Goal: Find specific page/section: Find specific page/section

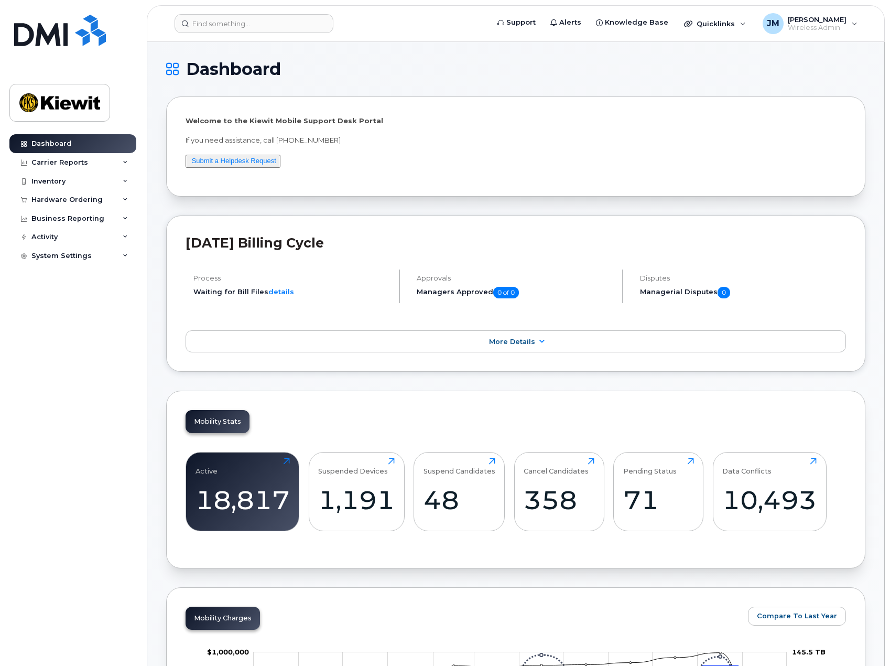
drag, startPoint x: 502, startPoint y: 154, endPoint x: 404, endPoint y: 83, distance: 120.2
click at [502, 154] on div "Welcome to the Kiewit Mobile Support Desk Portal If you need assistance, call 8…" at bounding box center [516, 146] width 660 height 61
click at [290, 29] on input at bounding box center [254, 23] width 159 height 19
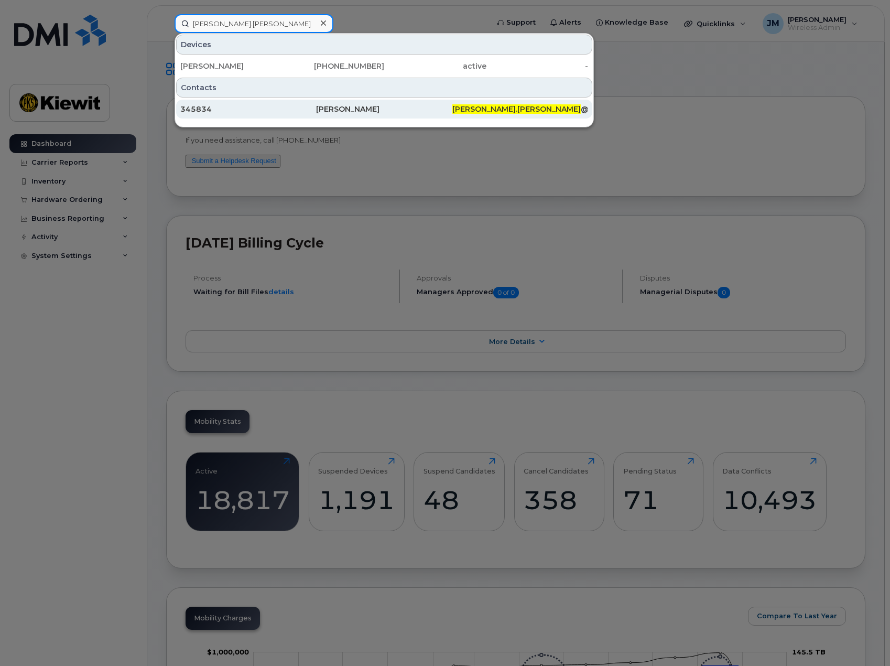
type input "derek.popp"
click at [263, 110] on div "345834" at bounding box center [248, 109] width 136 height 10
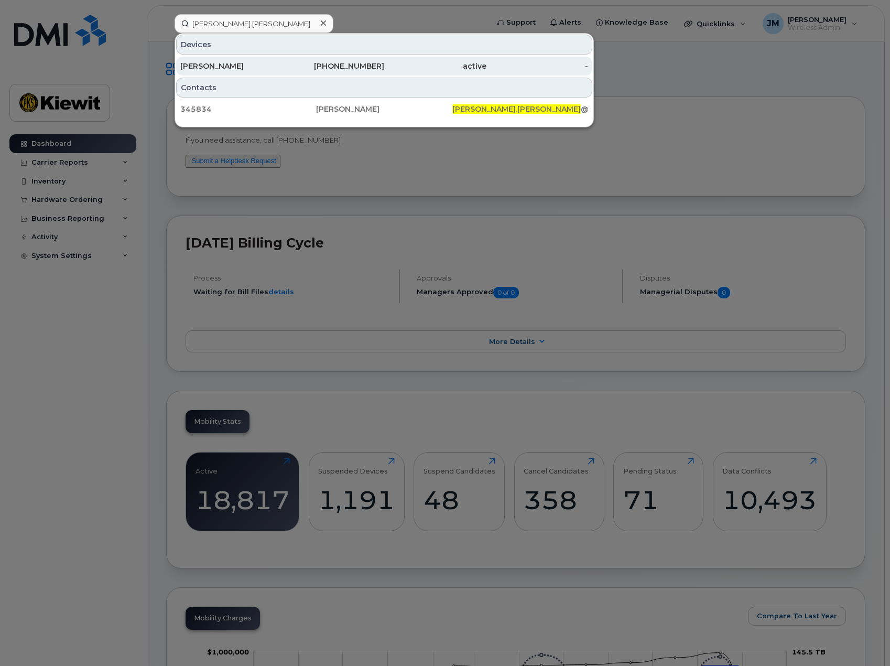
click at [287, 67] on div "402-206-9310" at bounding box center [334, 66] width 102 height 10
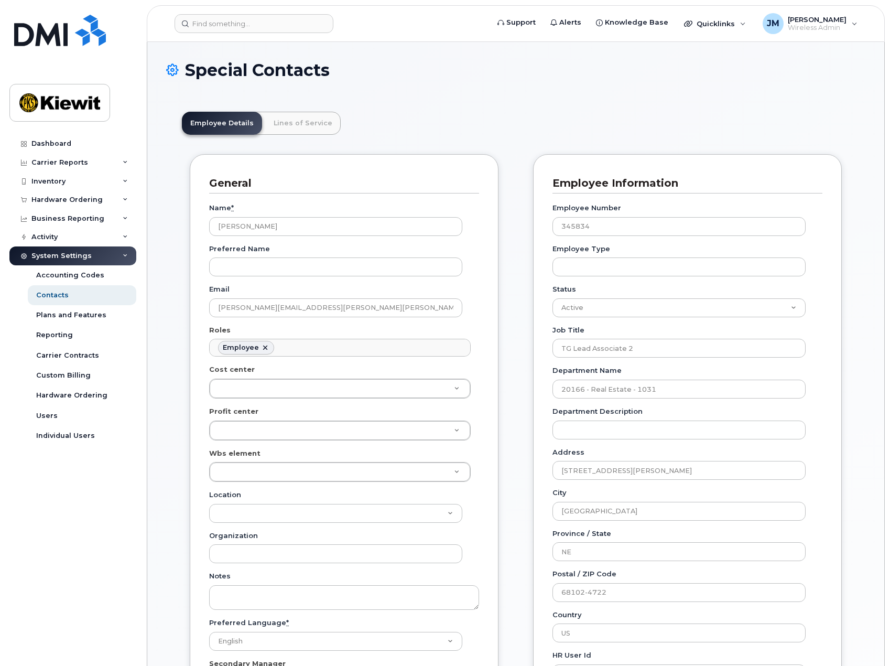
scroll to position [36, 0]
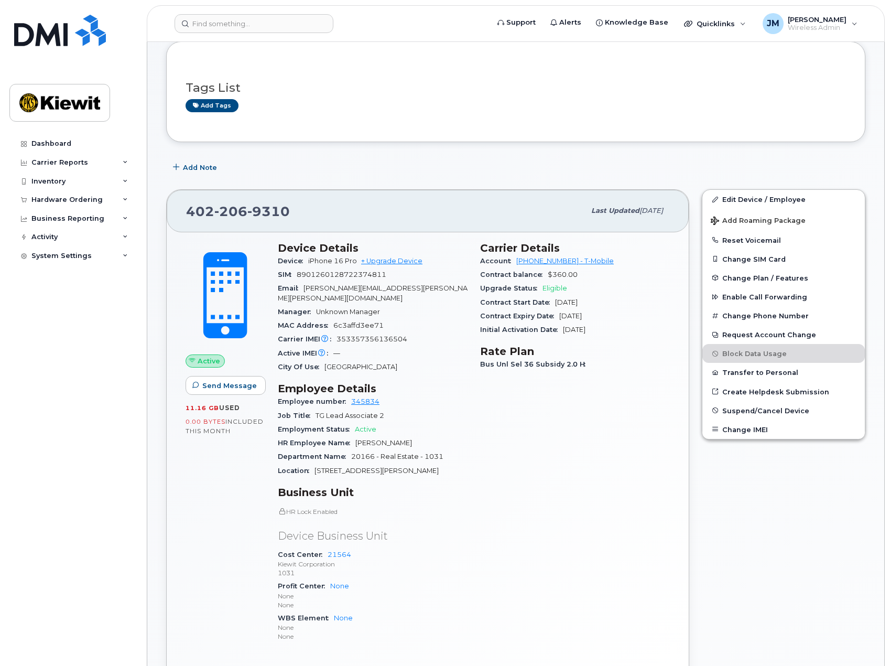
scroll to position [52, 0]
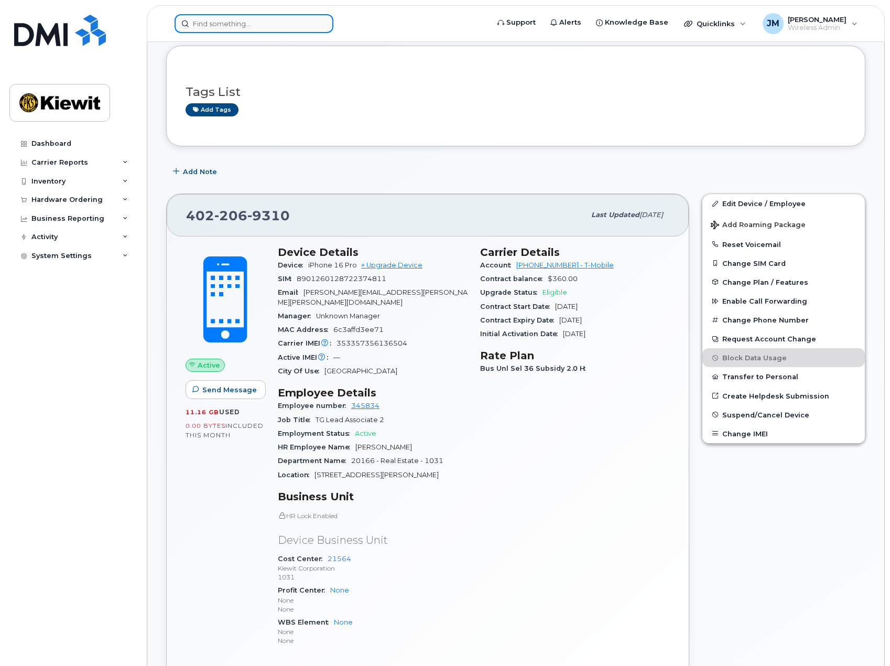
click at [294, 23] on input at bounding box center [254, 23] width 159 height 19
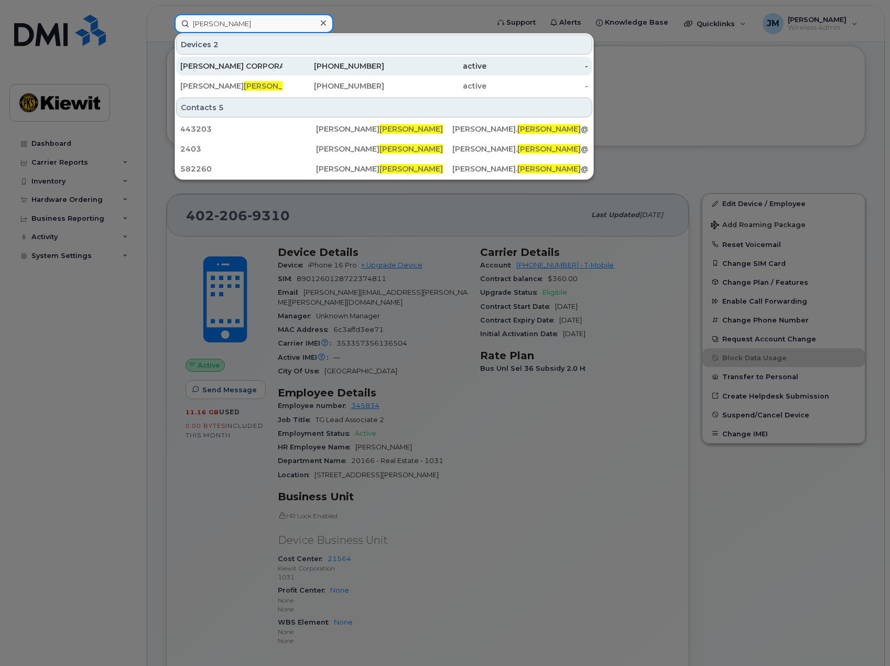
type input "ludwick"
click at [285, 64] on div "402-290-4705" at bounding box center [334, 66] width 102 height 10
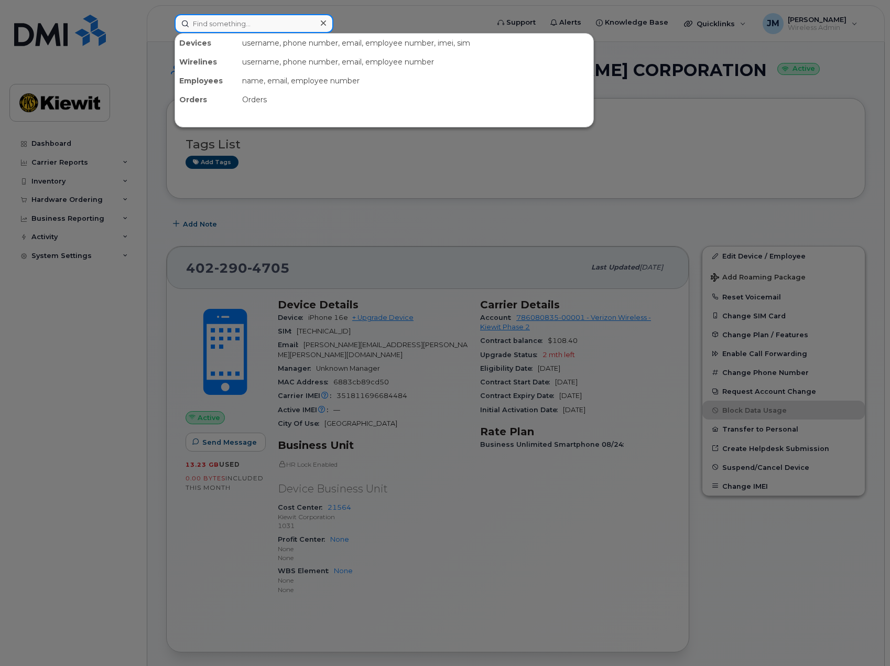
click at [241, 19] on input at bounding box center [254, 23] width 159 height 19
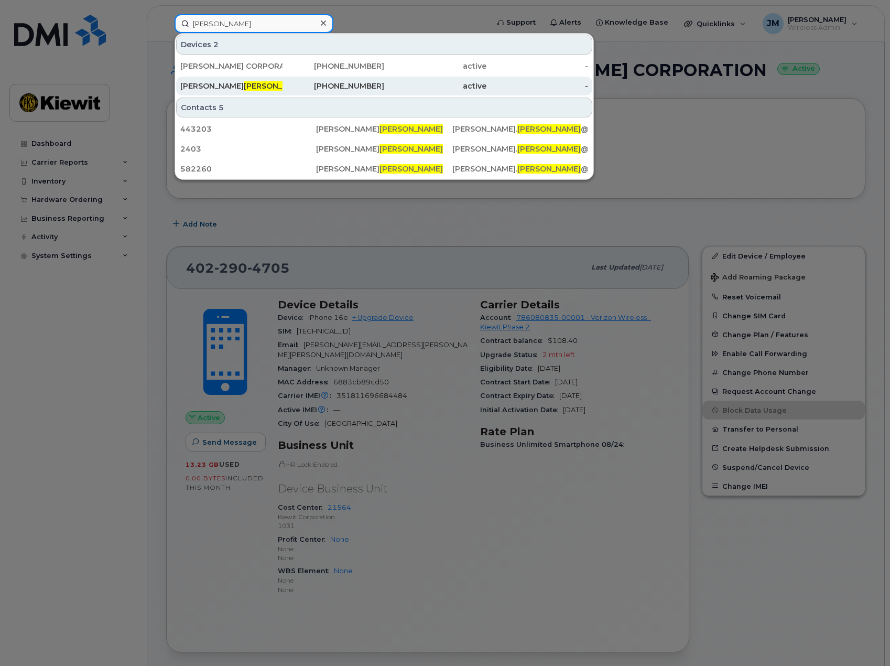
type input "ludwick"
click at [244, 86] on span "LUDWICK" at bounding box center [275, 85] width 63 height 9
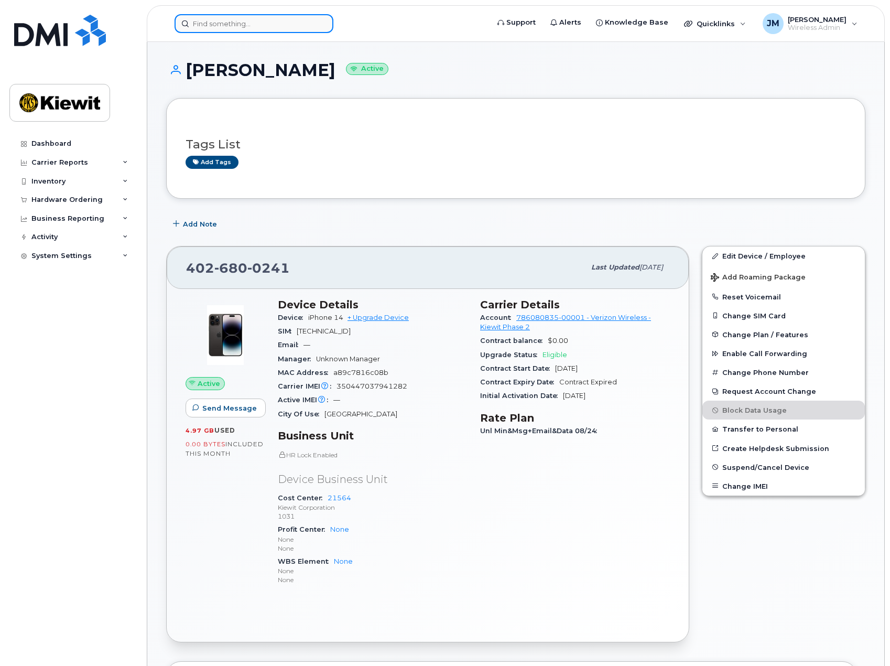
click at [253, 15] on input at bounding box center [254, 23] width 159 height 19
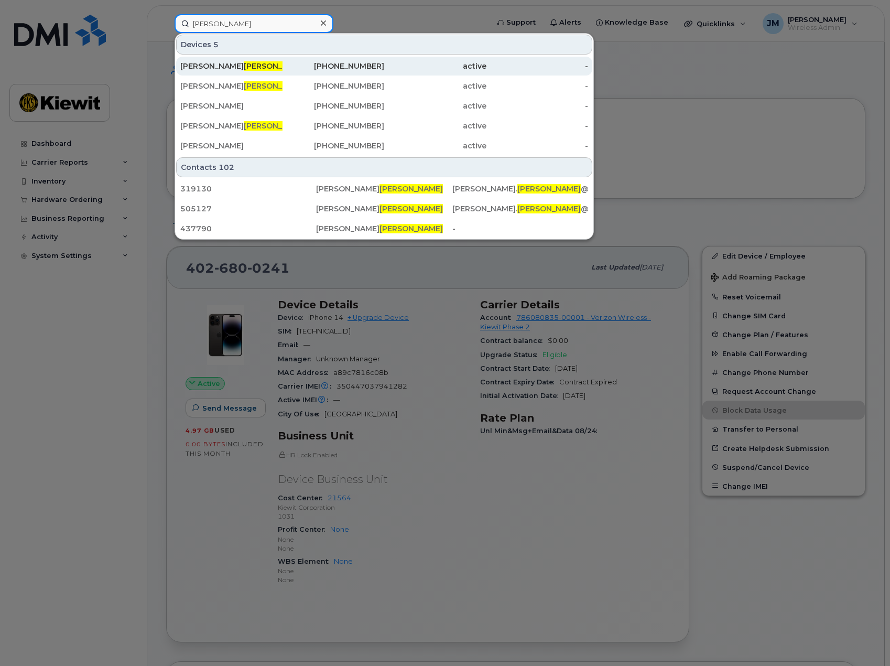
type input "[PERSON_NAME]"
click at [238, 66] on div "[PERSON_NAME]" at bounding box center [231, 66] width 102 height 10
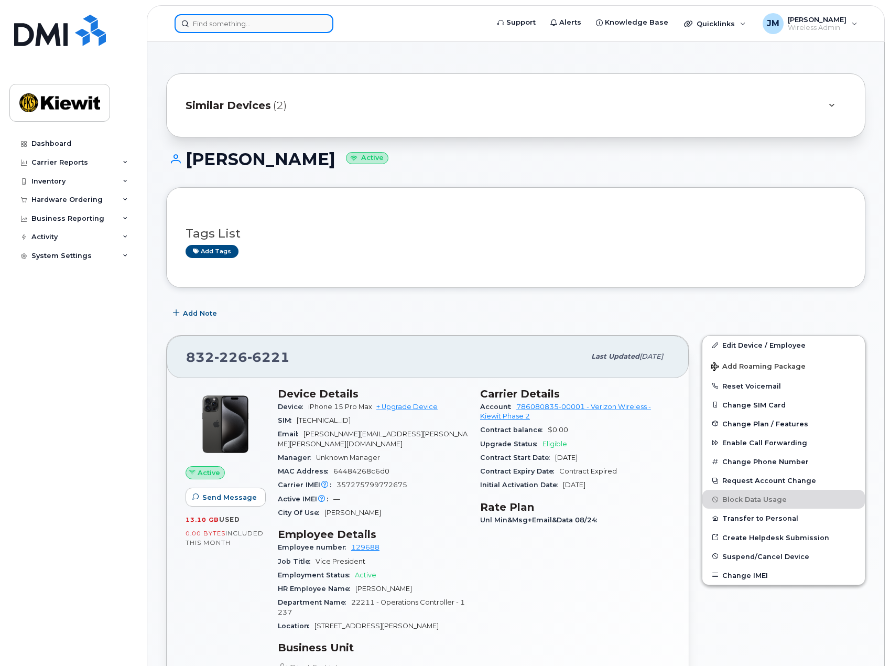
click at [264, 20] on input at bounding box center [254, 23] width 159 height 19
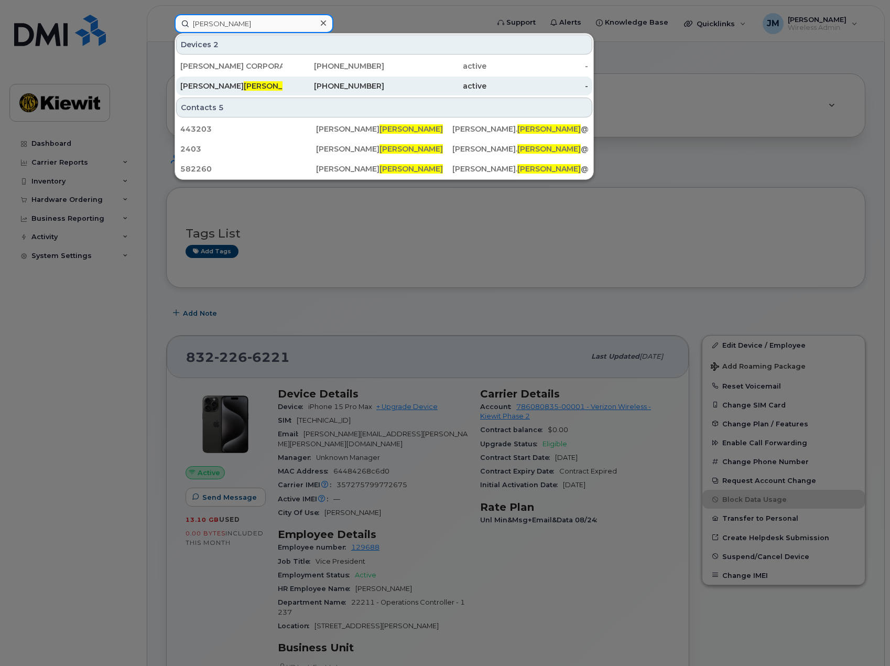
type input "ludwick"
click at [244, 82] on span "LUDWICK" at bounding box center [275, 85] width 63 height 9
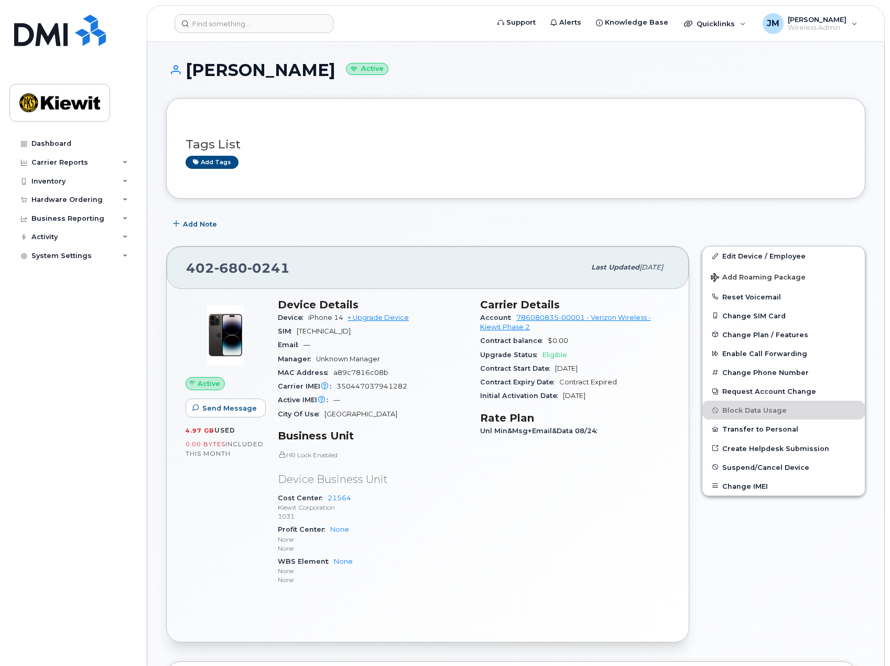
click at [565, 573] on div "Carrier Details Account 786080835-00001 - Verizon Wireless - [PERSON_NAME] Phas…" at bounding box center [575, 446] width 202 height 309
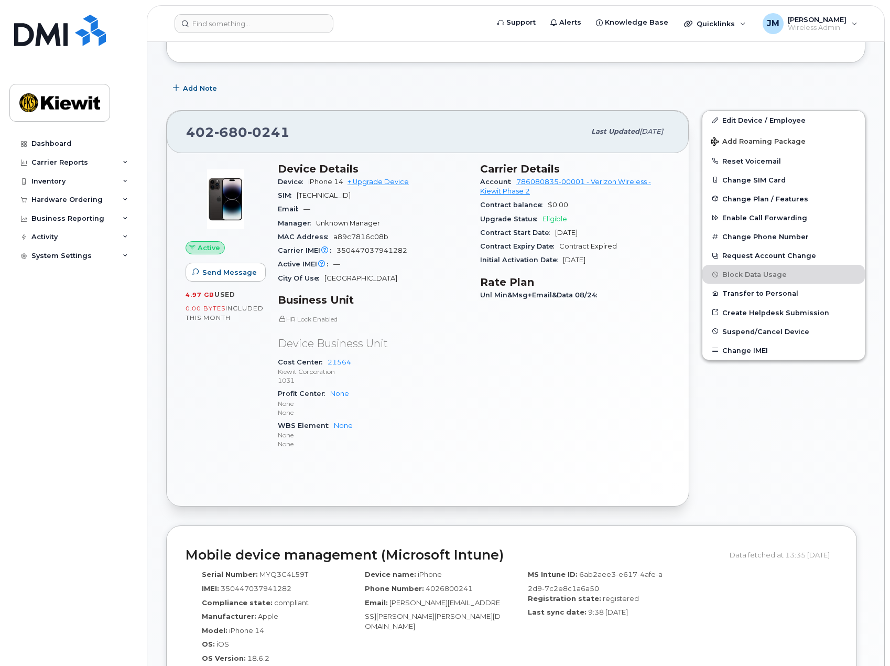
scroll to position [157, 0]
